Goal: Navigation & Orientation: Find specific page/section

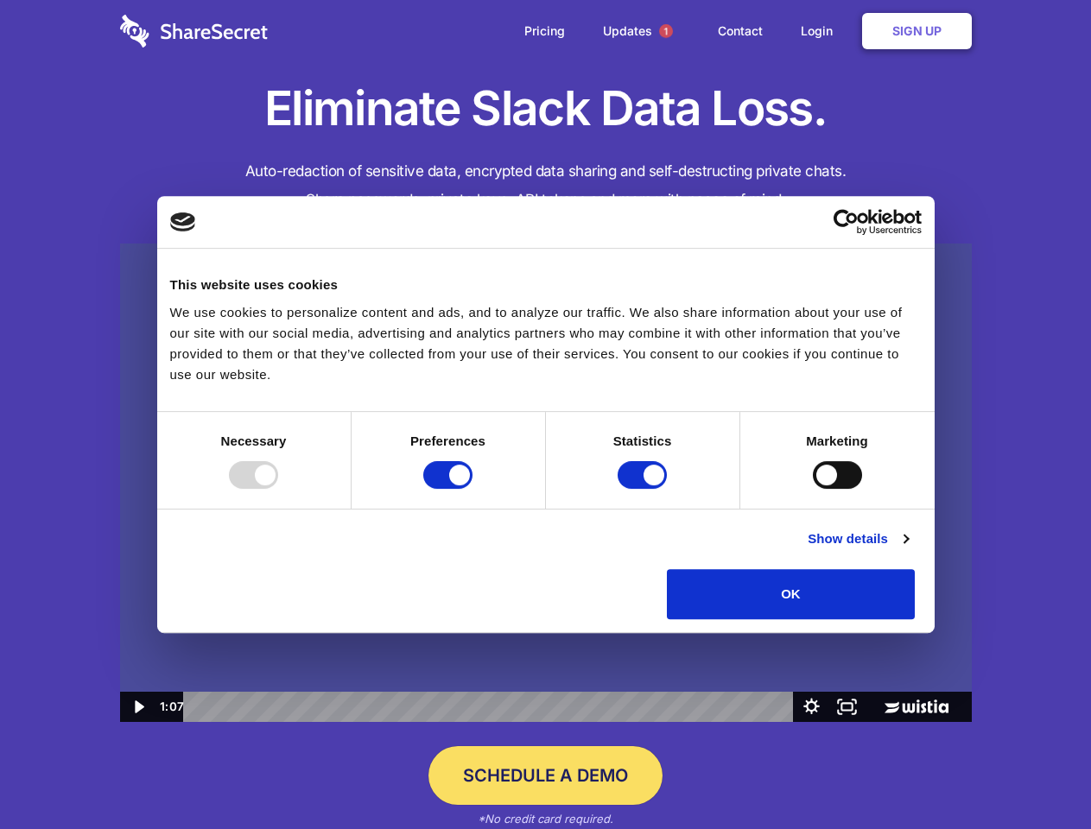
click at [545, 415] on img at bounding box center [546, 483] width 852 height 479
click at [278, 489] on div at bounding box center [253, 475] width 49 height 28
click at [473, 489] on input "Preferences" at bounding box center [447, 475] width 49 height 28
checkbox input "false"
click at [645, 489] on input "Statistics" at bounding box center [642, 475] width 49 height 28
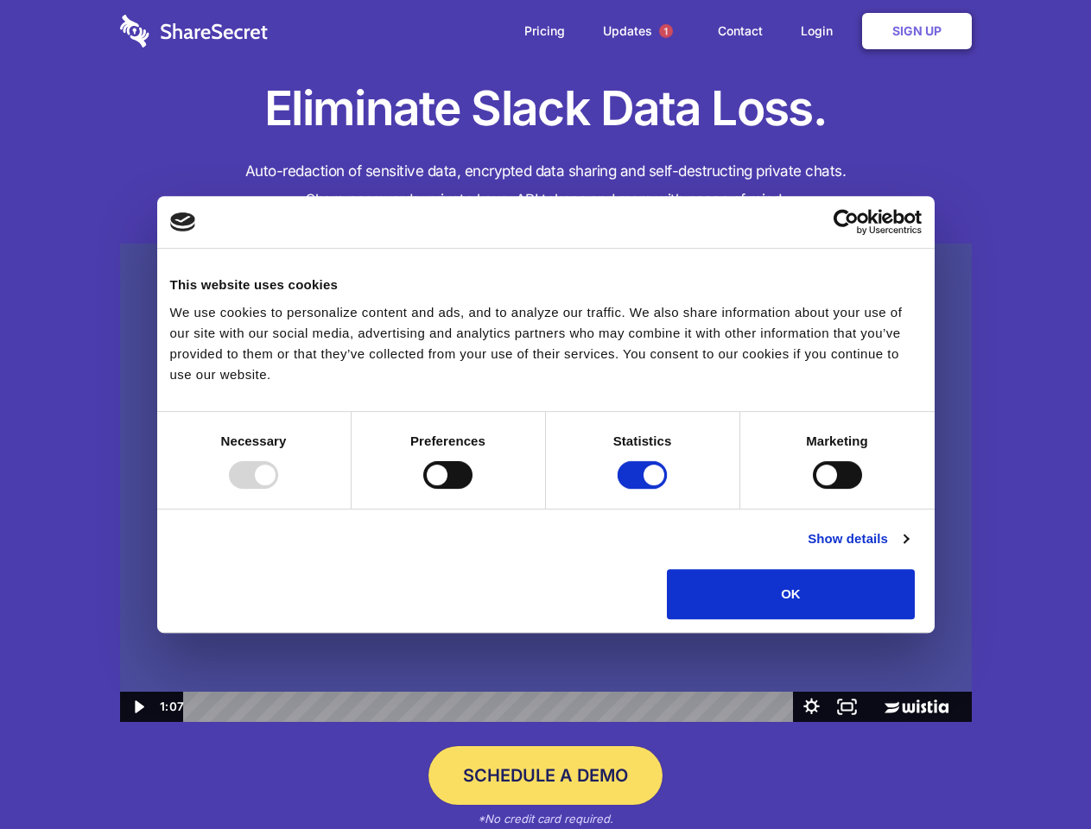
checkbox input "false"
click at [813, 489] on input "Marketing" at bounding box center [837, 475] width 49 height 28
checkbox input "true"
click at [908, 549] on link "Show details" at bounding box center [858, 539] width 100 height 21
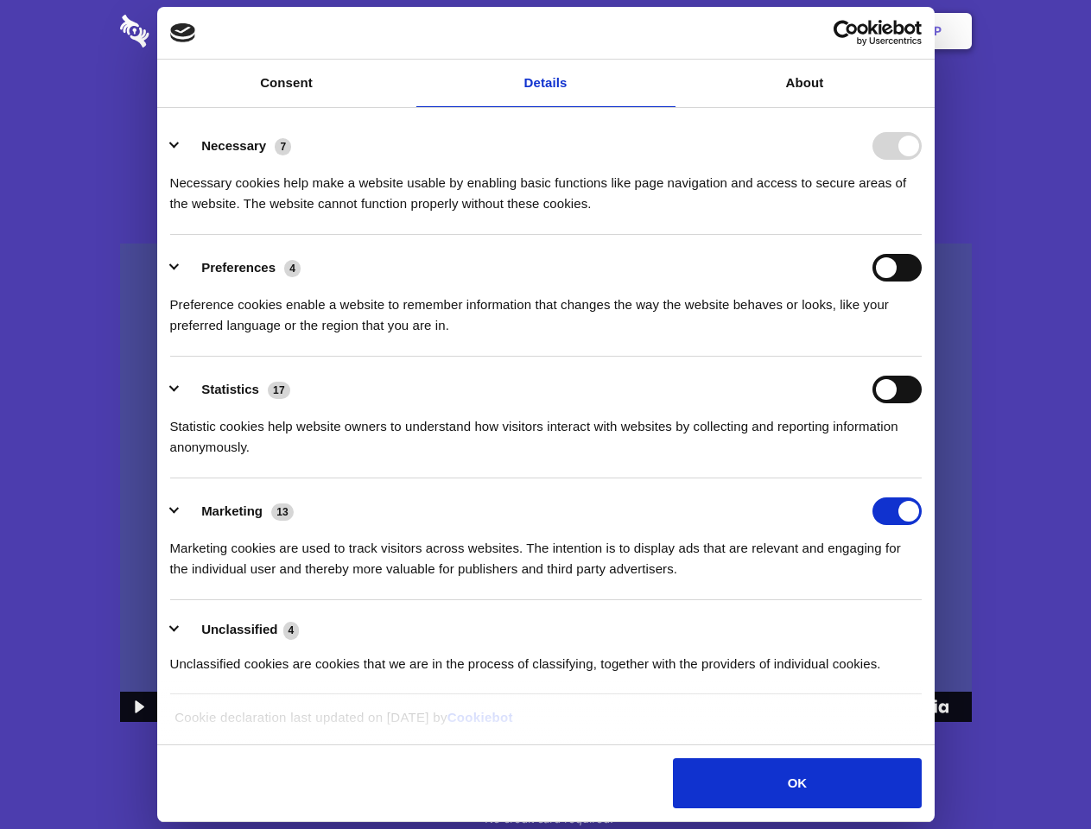
click at [922, 235] on li "Necessary 7 Necessary cookies help make a website usable by enabling basic func…" at bounding box center [546, 174] width 752 height 122
click at [665, 31] on span "1" at bounding box center [666, 31] width 14 height 14
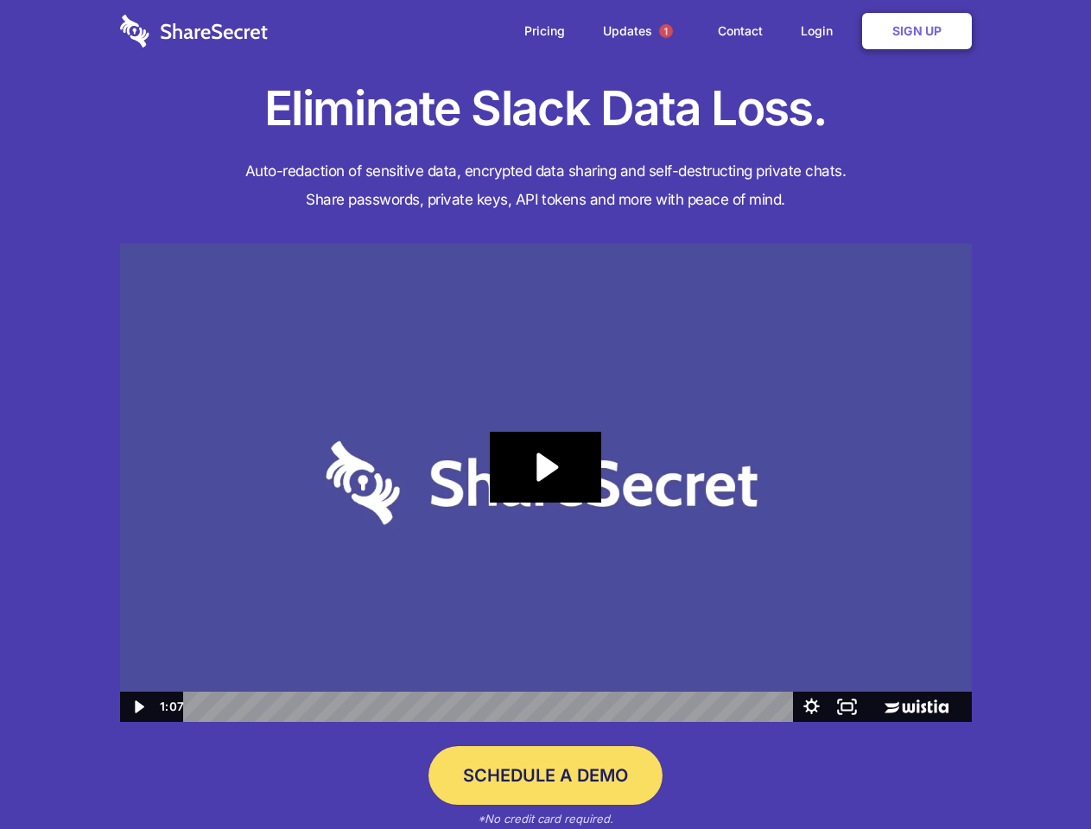
click at [546, 483] on icon "Play Video: Sharesecret Slack Extension" at bounding box center [545, 467] width 111 height 71
